Goal: Information Seeking & Learning: Learn about a topic

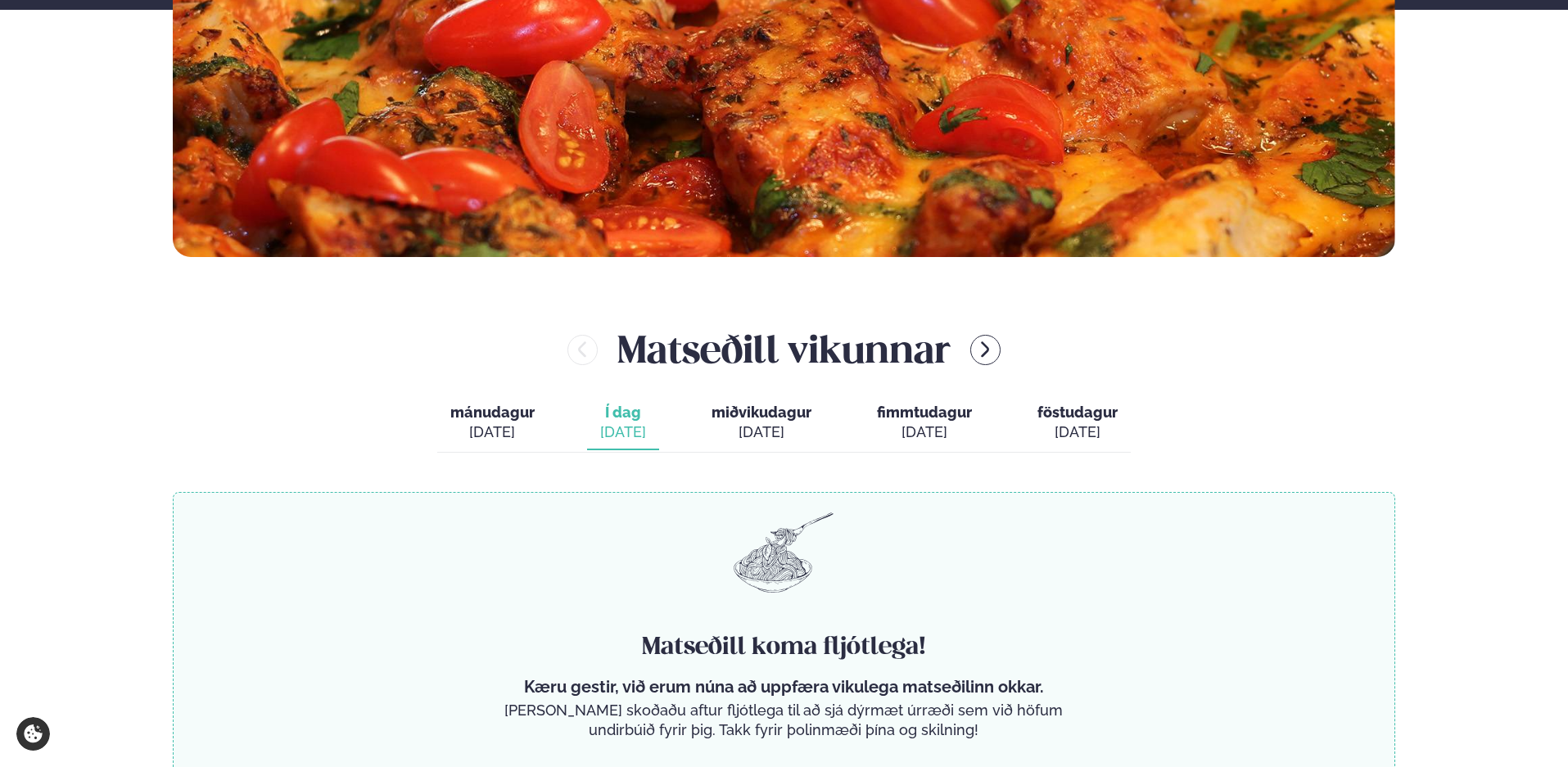
scroll to position [797, 0]
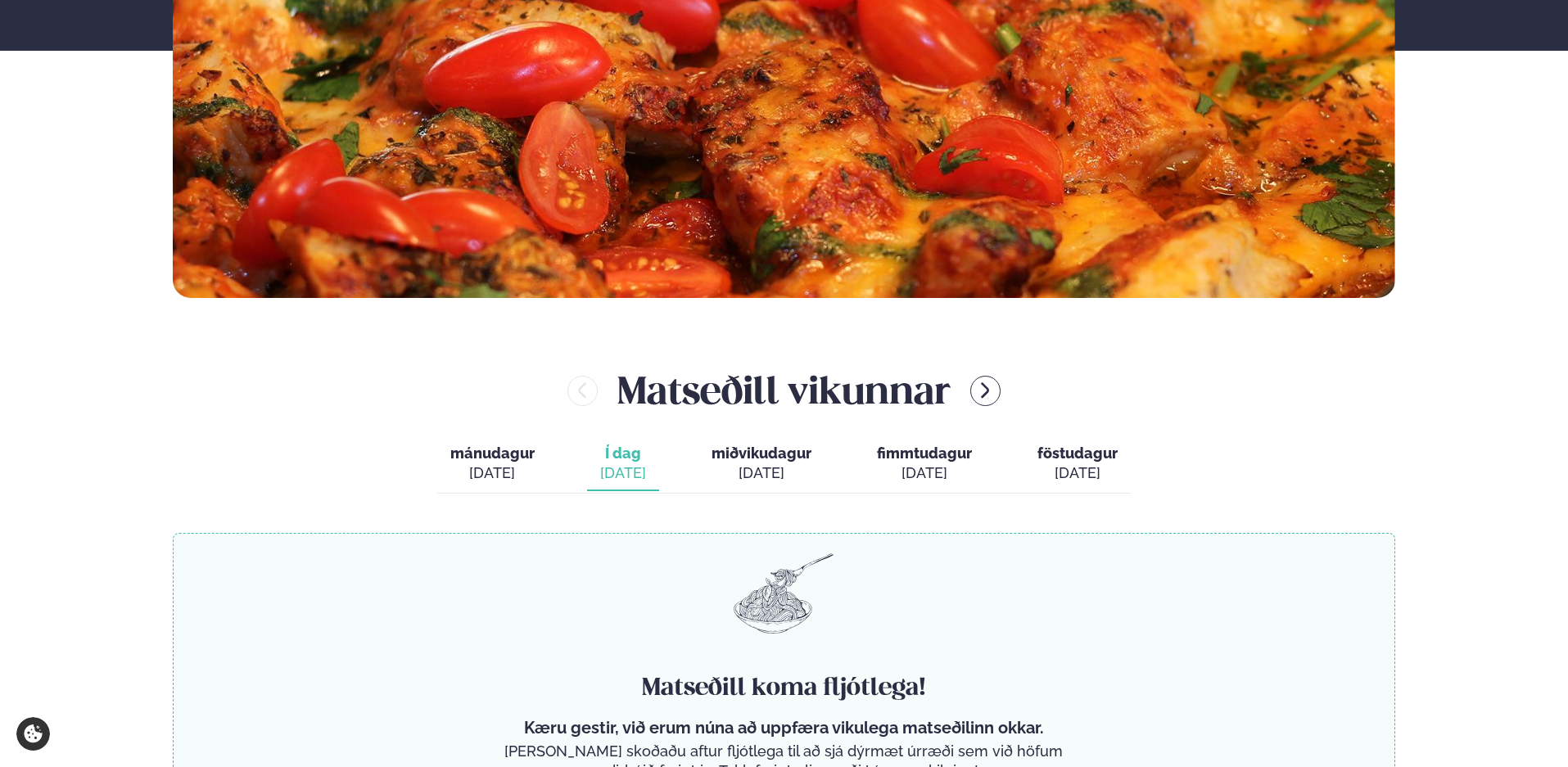
scroll to position [546, 0]
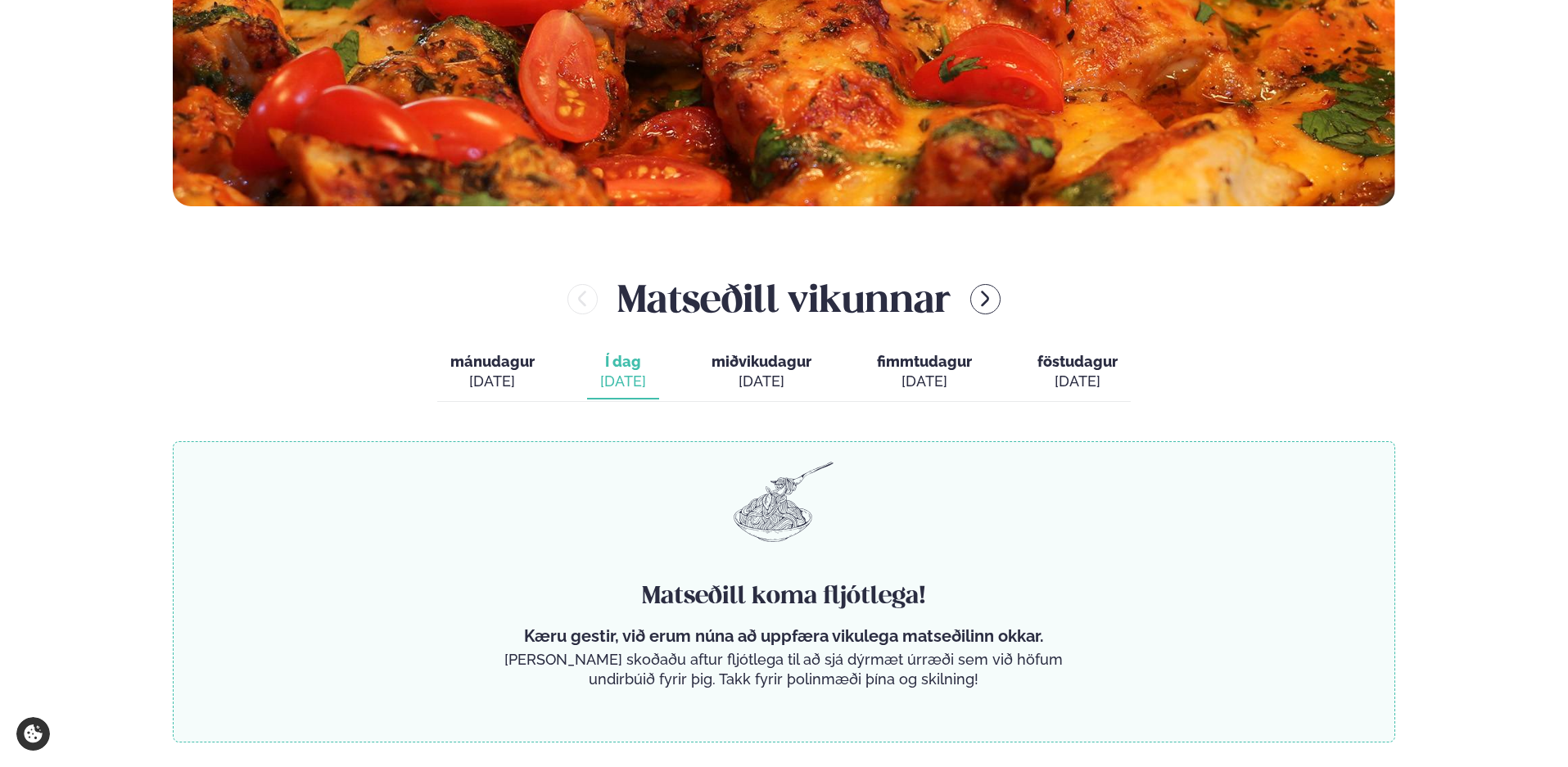
click at [742, 384] on div "[DATE]" at bounding box center [762, 381] width 100 height 20
click at [641, 374] on div "[DATE]" at bounding box center [624, 381] width 46 height 20
click at [506, 372] on div "[DATE]" at bounding box center [492, 381] width 84 height 20
click at [634, 372] on div "[DATE]" at bounding box center [624, 381] width 46 height 20
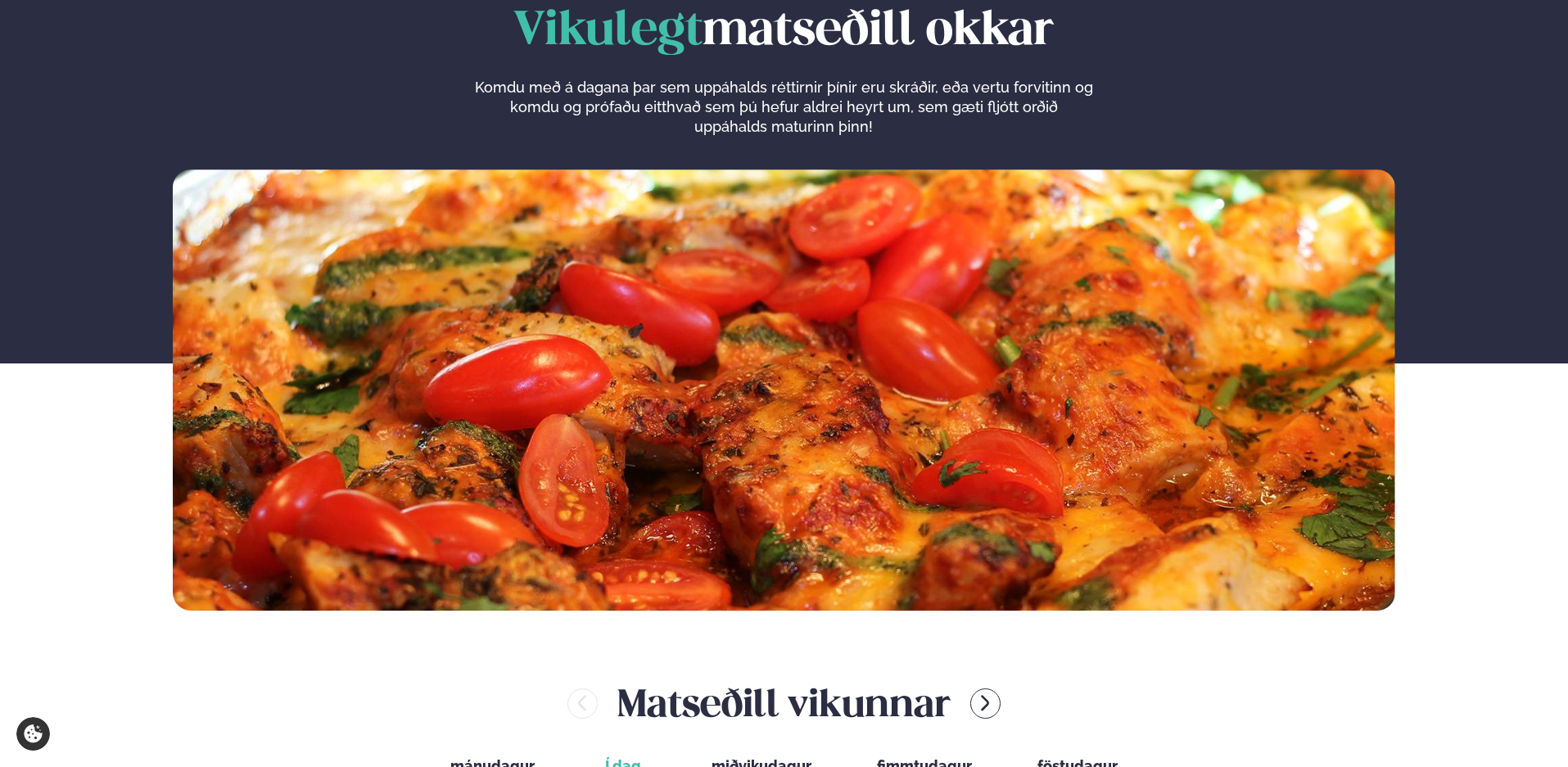
scroll to position [0, 0]
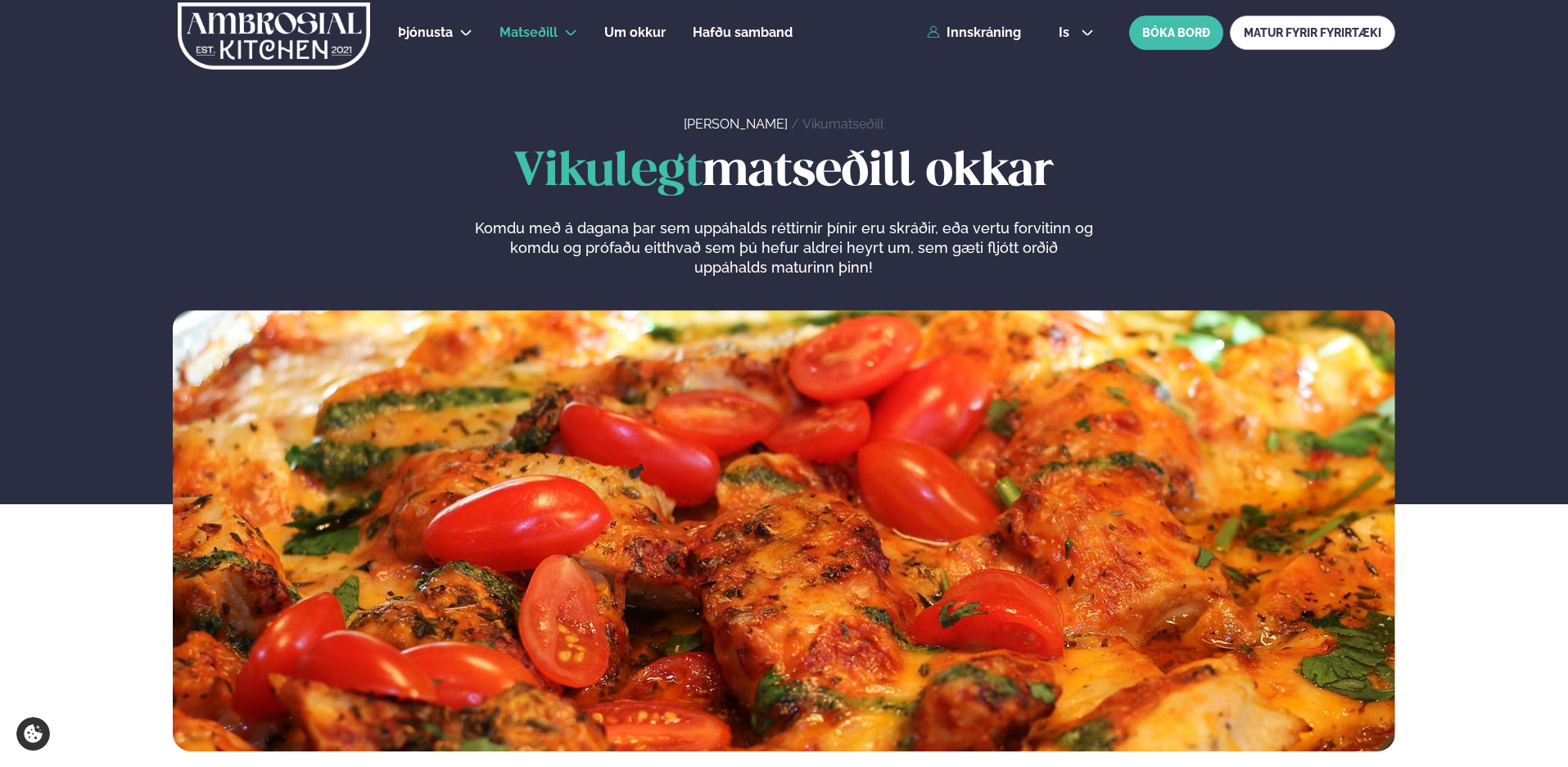
click at [1072, 22] on div "is en is BÓKA BORÐ MATUR FYRIR FYRIRTÆKI" at bounding box center [1221, 32] width 350 height 35
click at [1068, 30] on span "is" at bounding box center [1067, 32] width 15 height 13
click at [1075, 63] on link "en" at bounding box center [1077, 62] width 61 height 33
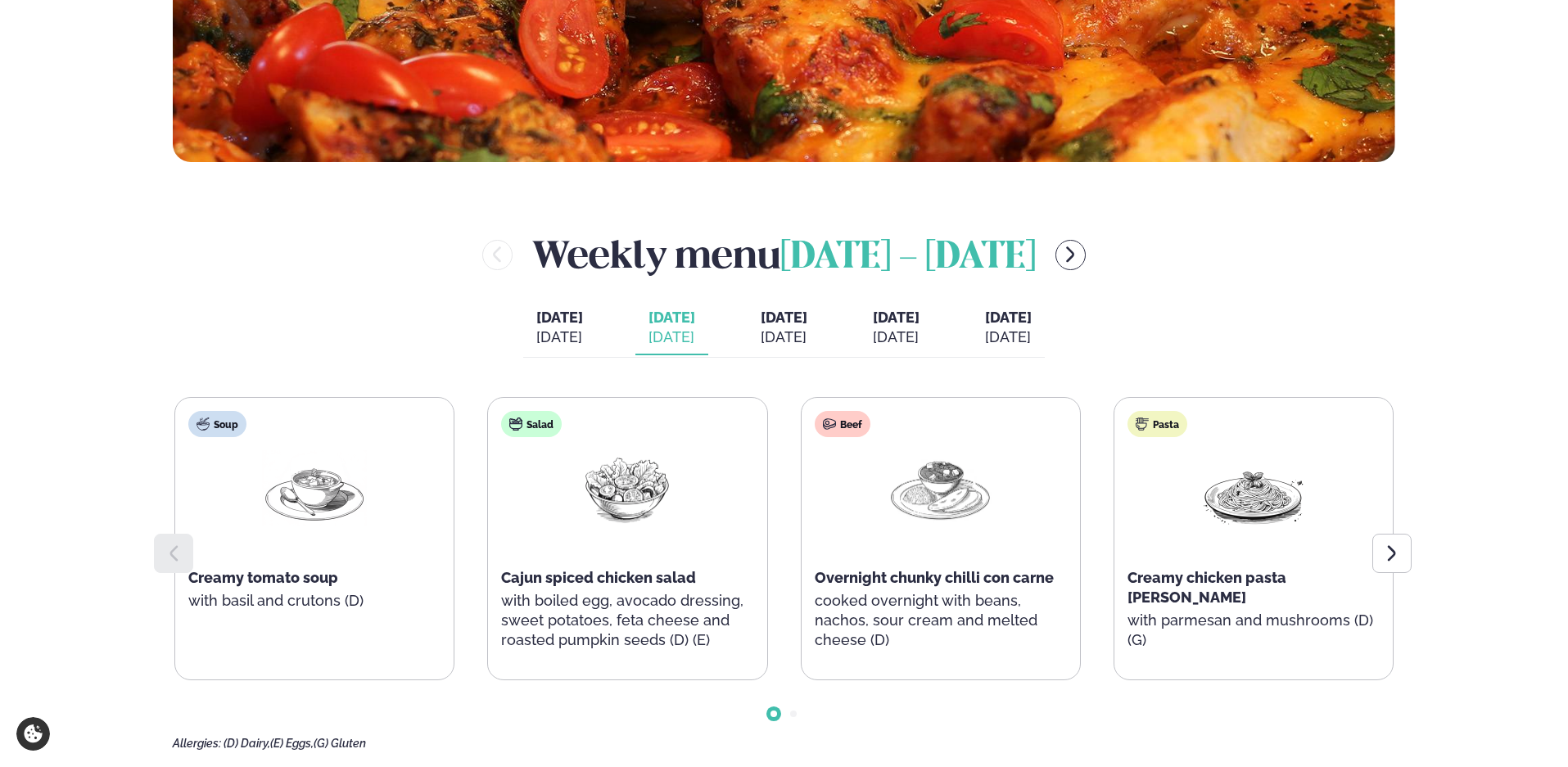
scroll to position [652, 0]
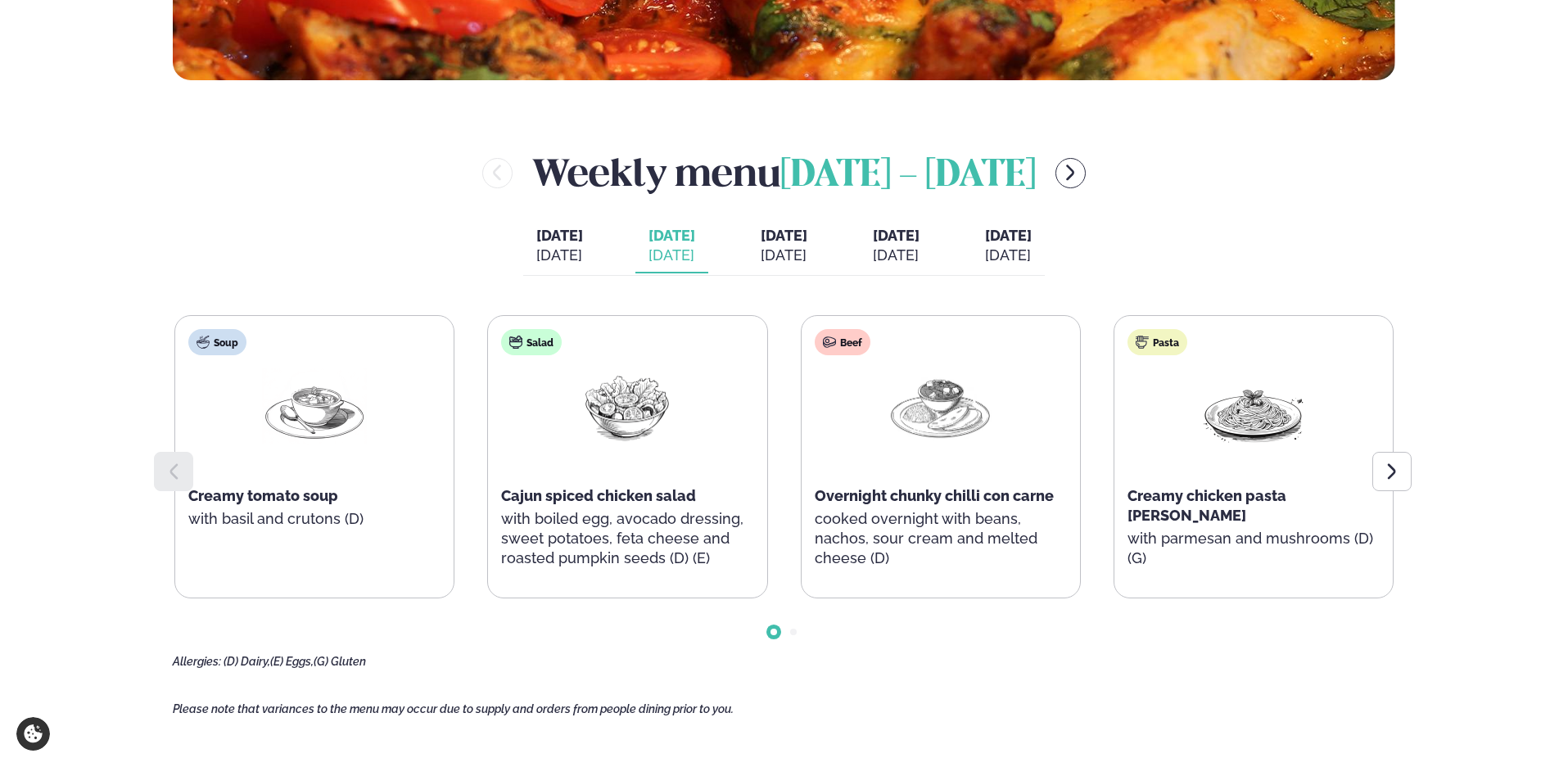
click at [764, 234] on span "[DATE]" at bounding box center [784, 235] width 47 height 17
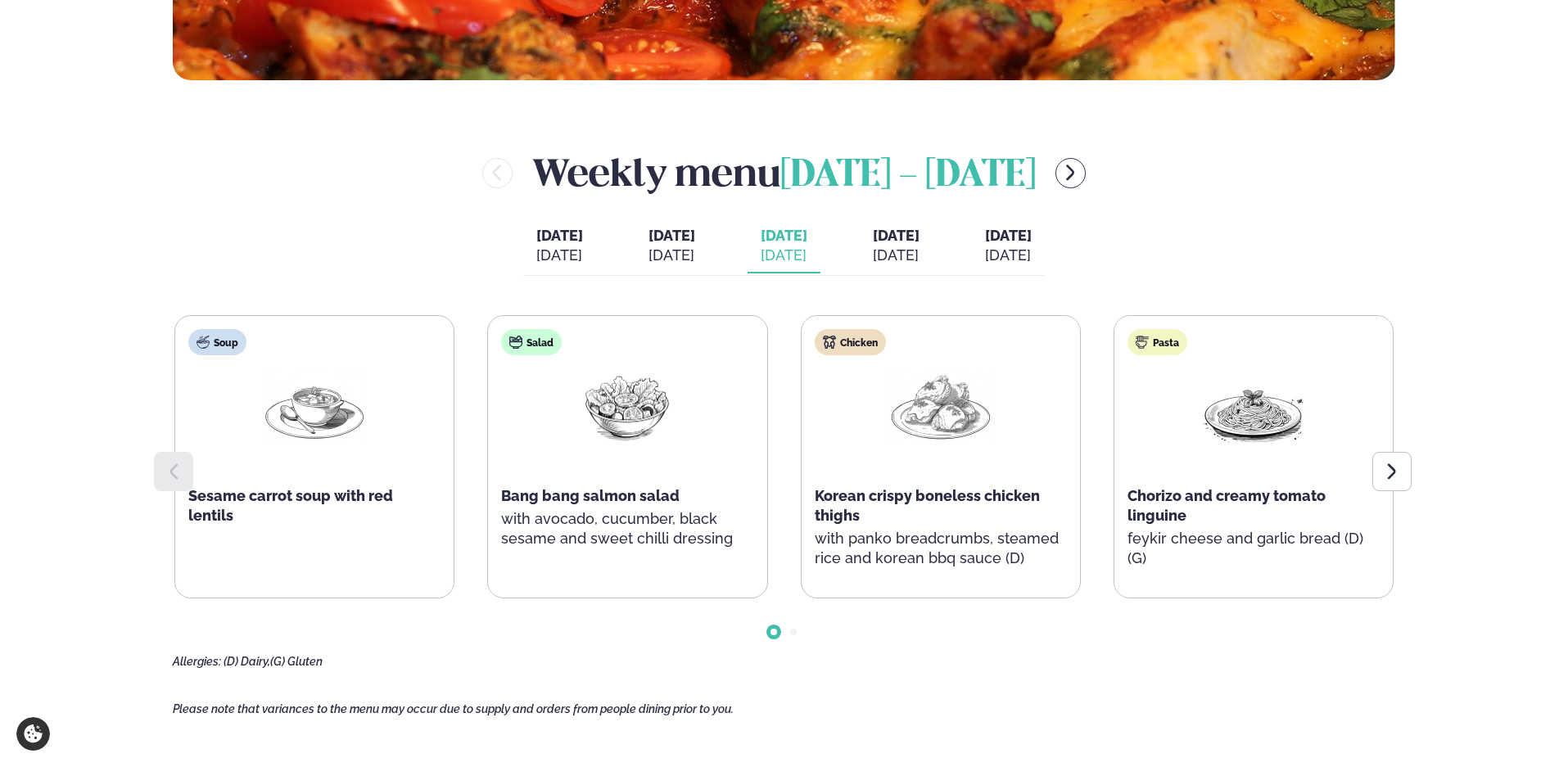
click at [648, 246] on div "[DATE]" at bounding box center [671, 255] width 47 height 20
